Goal: Information Seeking & Learning: Find specific page/section

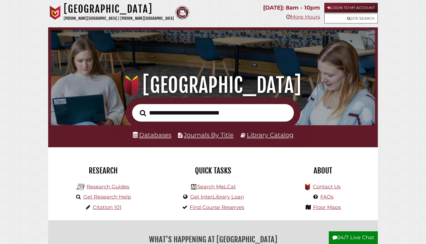
scroll to position [107, 321]
type input "**********"
click at [143, 113] on button "Search" at bounding box center [143, 113] width 12 height 10
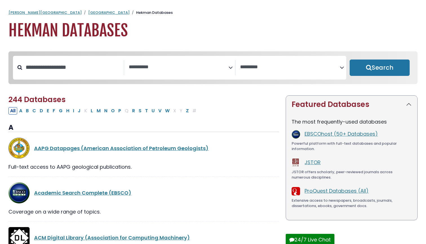
select select "Database Subject Filter"
select select "Database Vendors Filter"
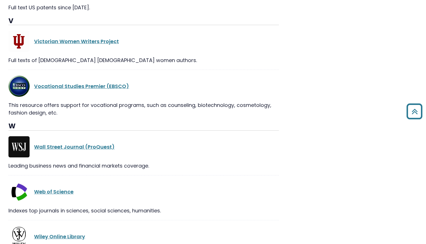
scroll to position [11121, 0]
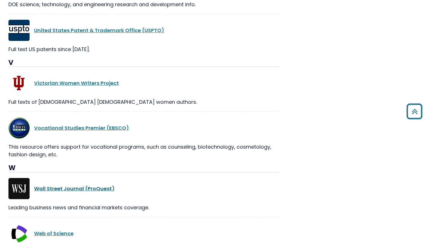
click at [89, 185] on link "Wall Street Journal (ProQuest)" at bounding box center [74, 188] width 81 height 7
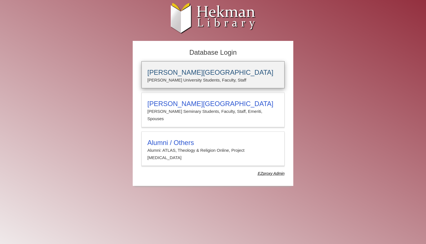
click at [197, 70] on h3 "[PERSON_NAME][GEOGRAPHIC_DATA]" at bounding box center [212, 73] width 131 height 8
